Goal: Transaction & Acquisition: Purchase product/service

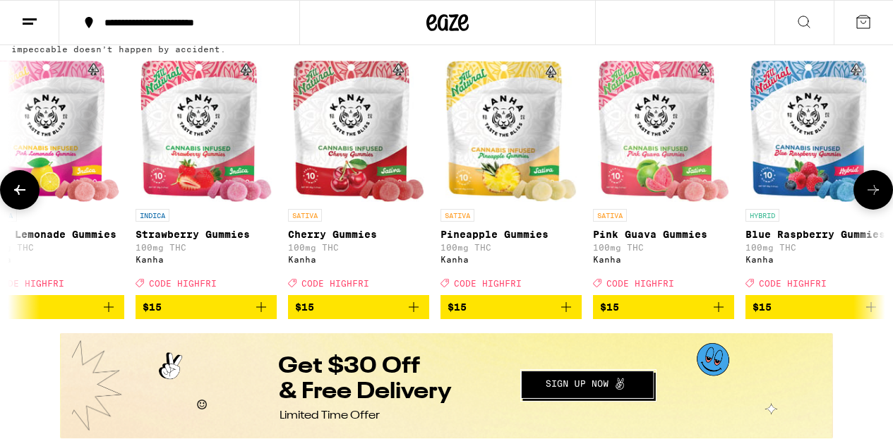
scroll to position [0, 947]
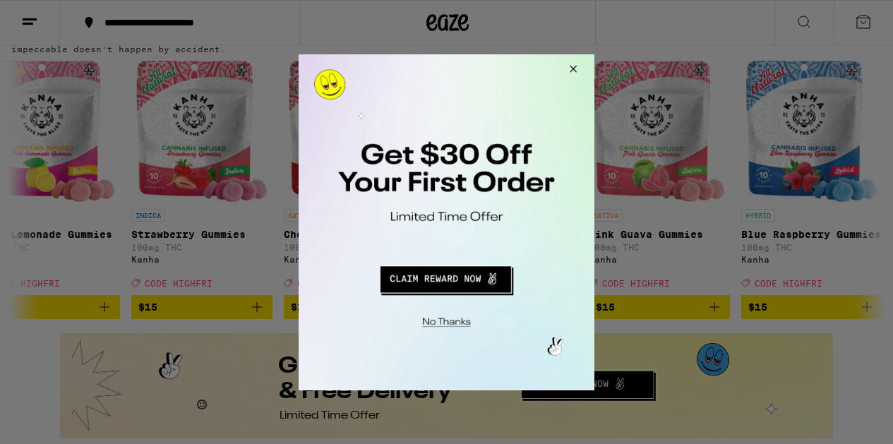
click at [576, 69] on button "Close Modal" at bounding box center [571, 71] width 38 height 34
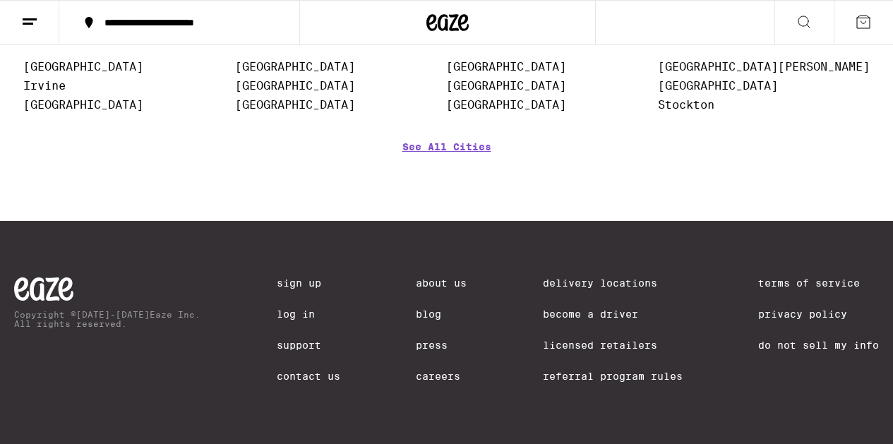
scroll to position [6177, 0]
click at [470, 193] on link "See All Cities" at bounding box center [446, 167] width 89 height 52
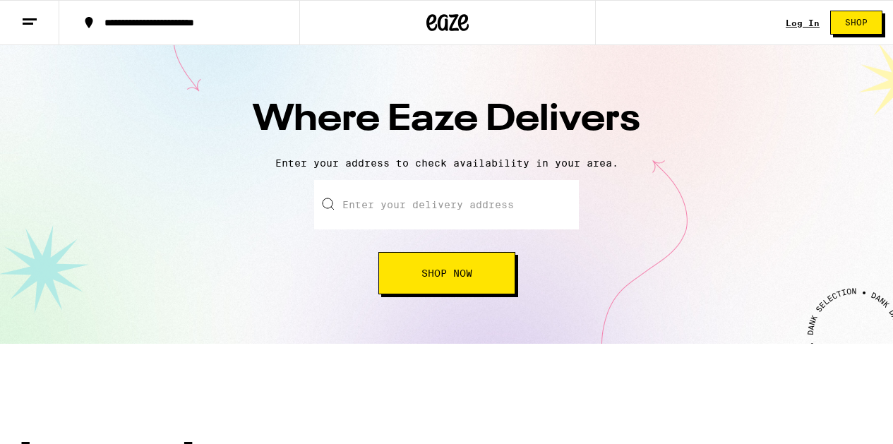
click at [471, 205] on input "text" at bounding box center [446, 204] width 265 height 49
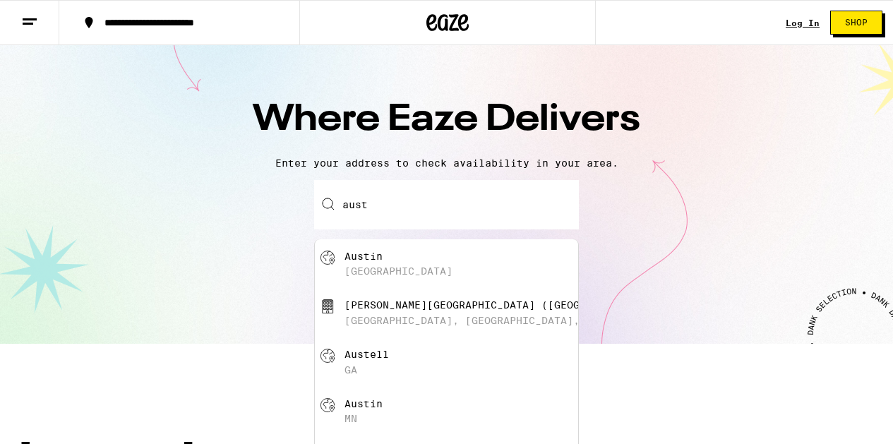
click at [388, 260] on div "Austin [GEOGRAPHIC_DATA]" at bounding box center [470, 264] width 252 height 27
type input "[GEOGRAPHIC_DATA], [GEOGRAPHIC_DATA]"
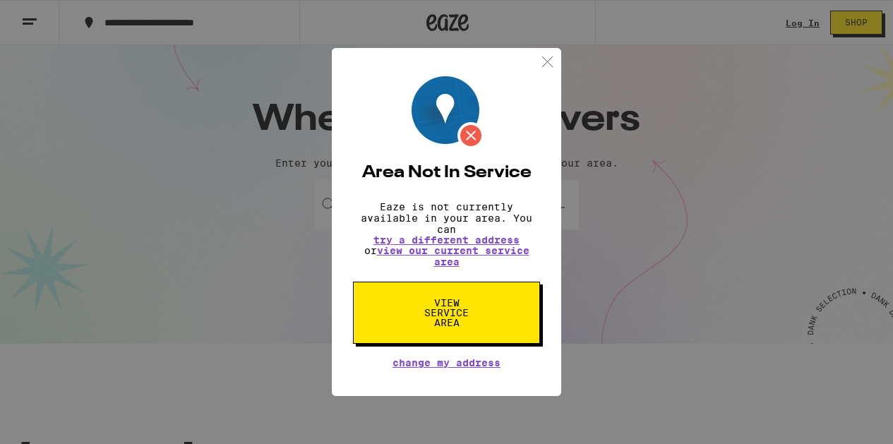
click at [440, 315] on span "View Service Area" at bounding box center [446, 313] width 73 height 30
click at [441, 314] on span "View Service Area" at bounding box center [446, 313] width 73 height 30
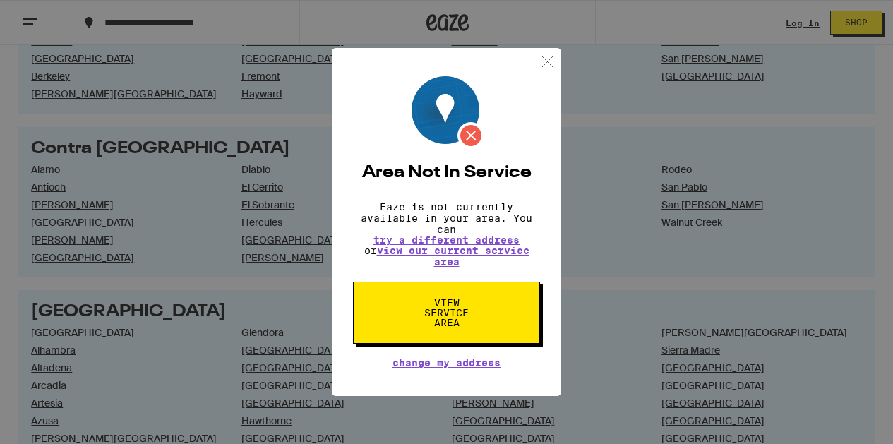
scroll to position [491, 0]
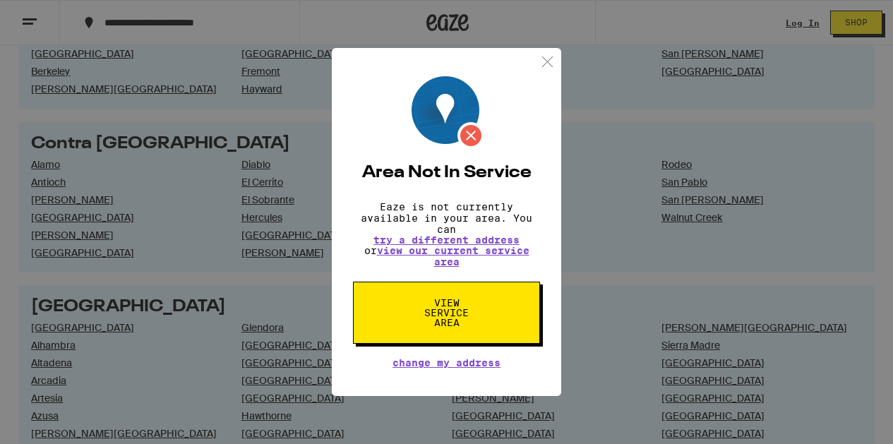
click at [549, 53] on img at bounding box center [548, 62] width 18 height 18
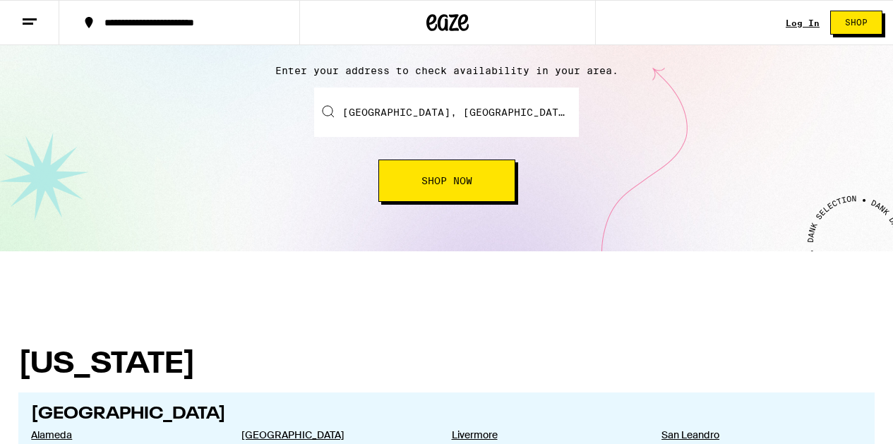
scroll to position [0, 0]
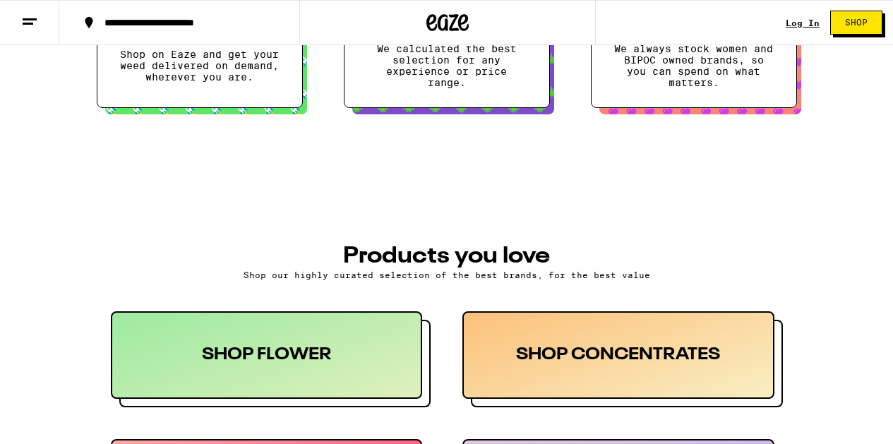
scroll to position [632, 0]
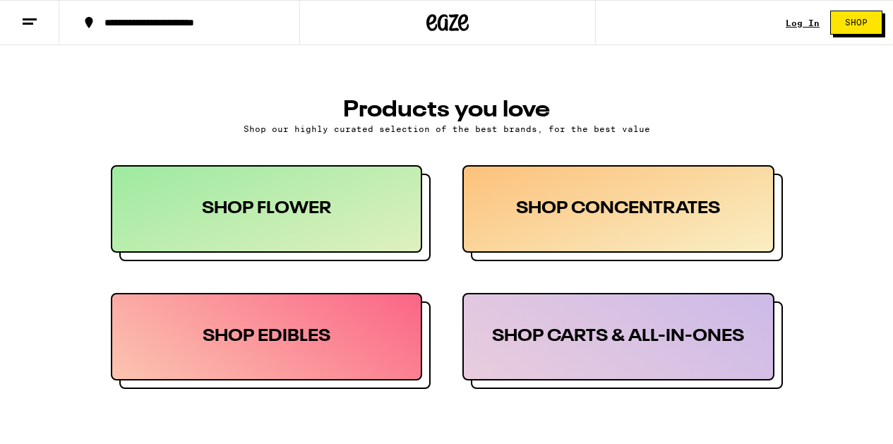
click at [330, 338] on div "SHOP EDIBLES" at bounding box center [267, 337] width 312 height 88
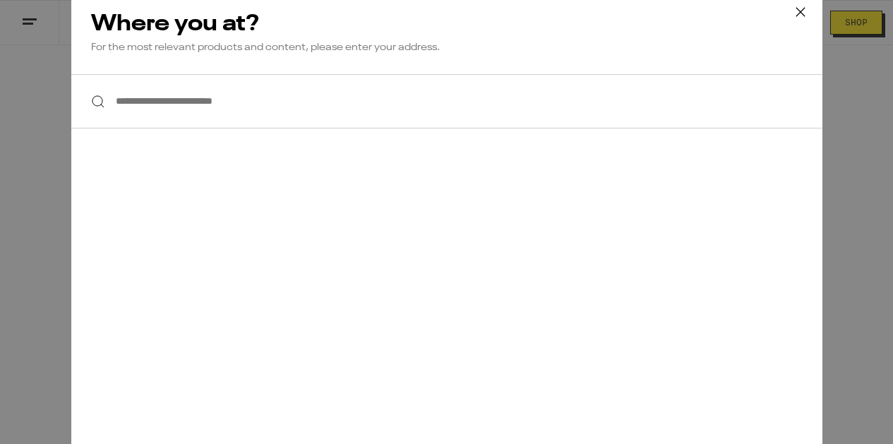
click at [803, 8] on icon at bounding box center [799, 11] width 8 height 8
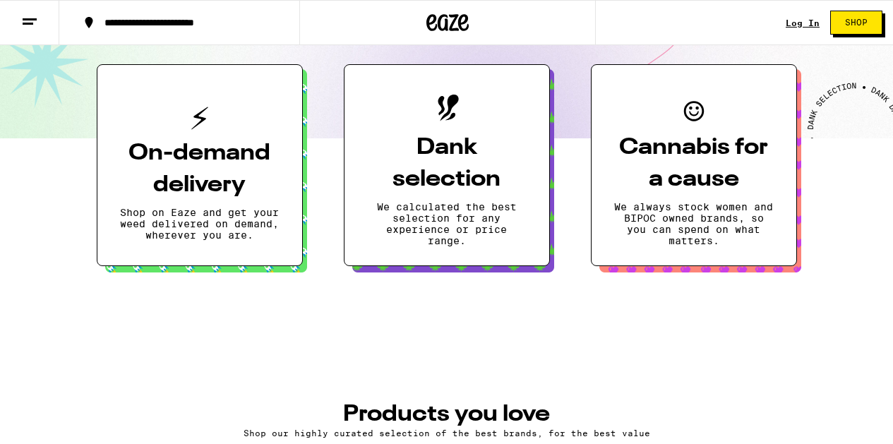
scroll to position [0, 0]
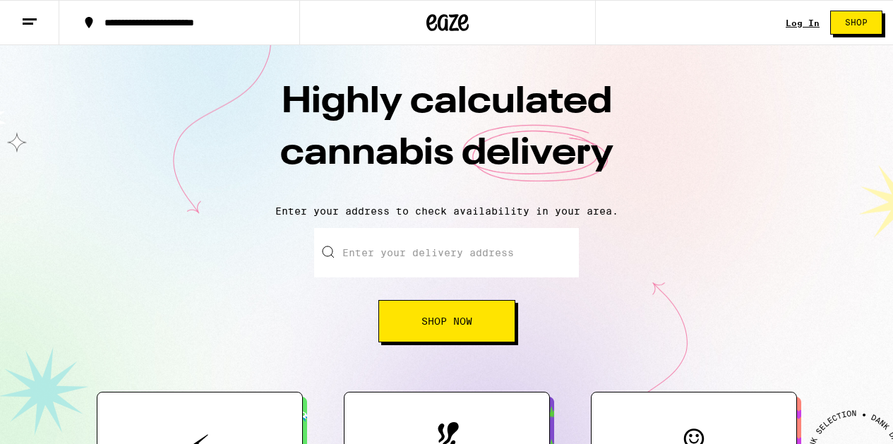
click at [432, 32] on icon at bounding box center [447, 22] width 42 height 25
click at [435, 27] on icon at bounding box center [431, 22] width 11 height 17
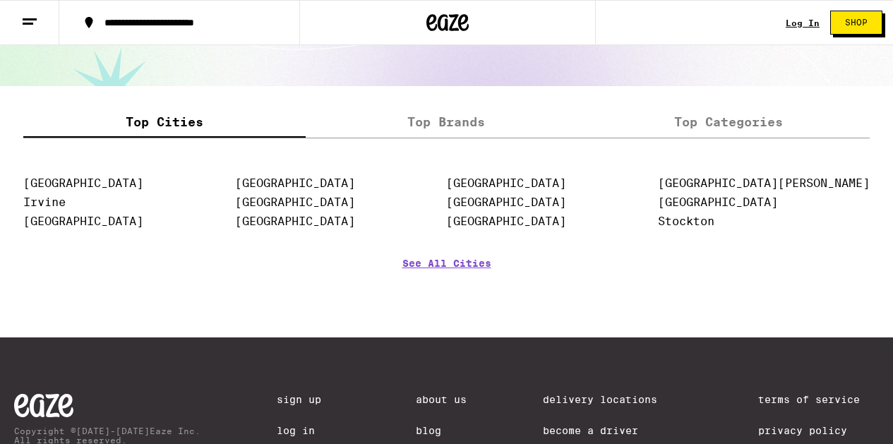
scroll to position [1808, 0]
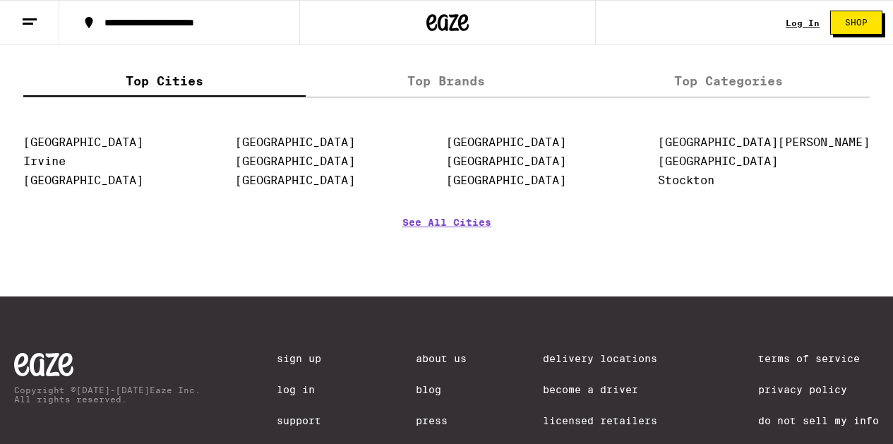
click at [452, 85] on label "Top Brands" at bounding box center [447, 81] width 282 height 30
click at [0, 0] on input "Top Brands" at bounding box center [0, 0] width 0 height 0
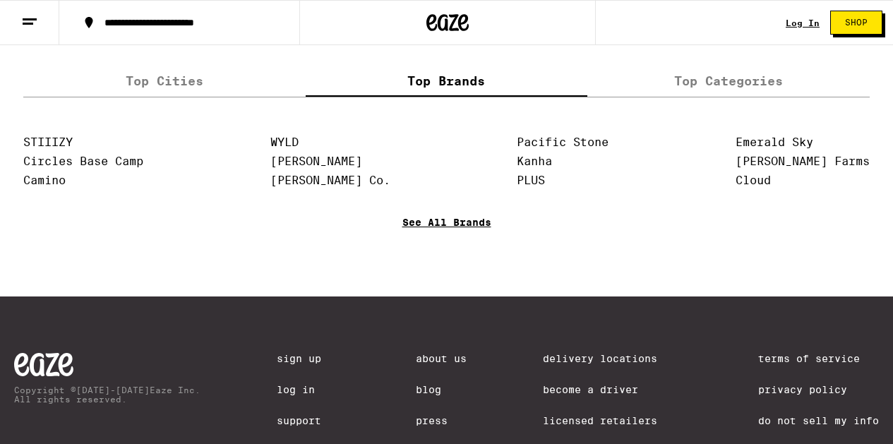
click at [428, 236] on link "See All Brands" at bounding box center [446, 243] width 89 height 52
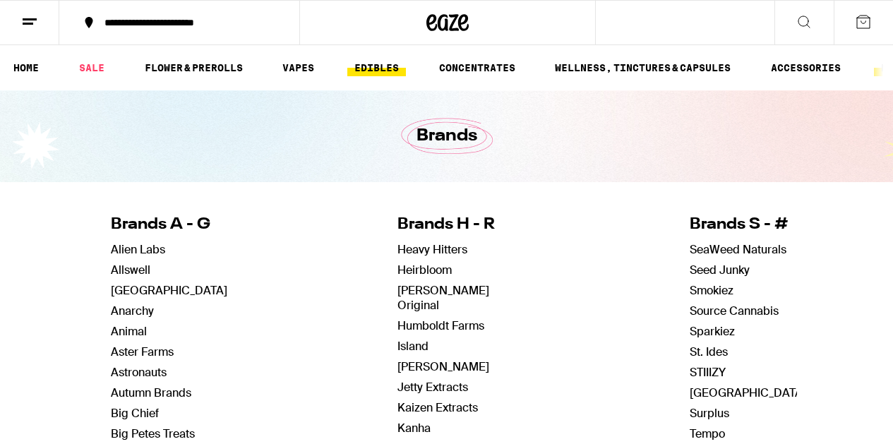
click at [375, 68] on link "EDIBLES" at bounding box center [376, 67] width 59 height 17
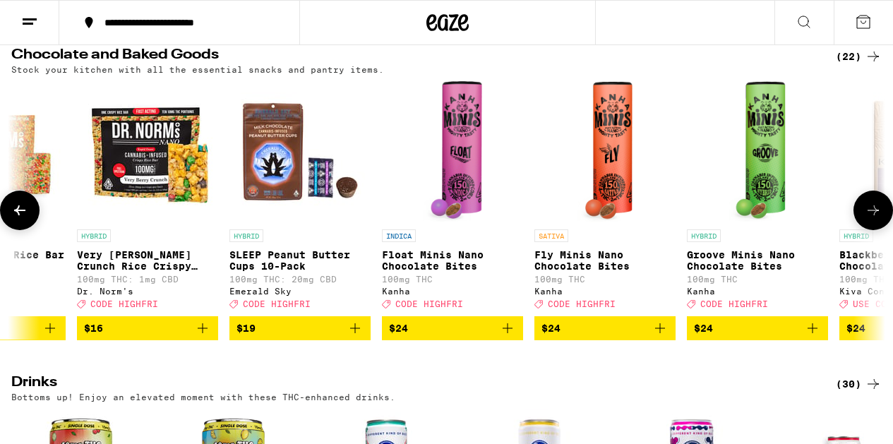
scroll to position [473, 0]
